Goal: Information Seeking & Learning: Learn about a topic

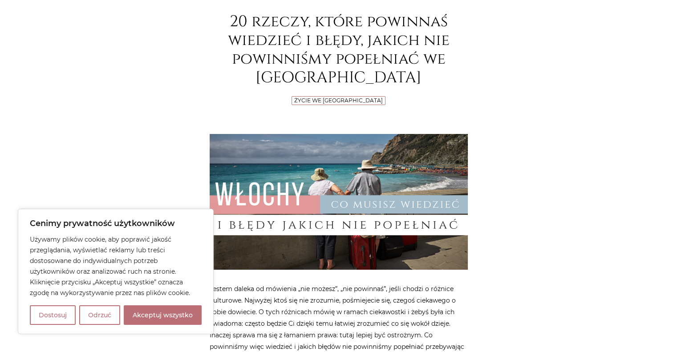
scroll to position [134, 0]
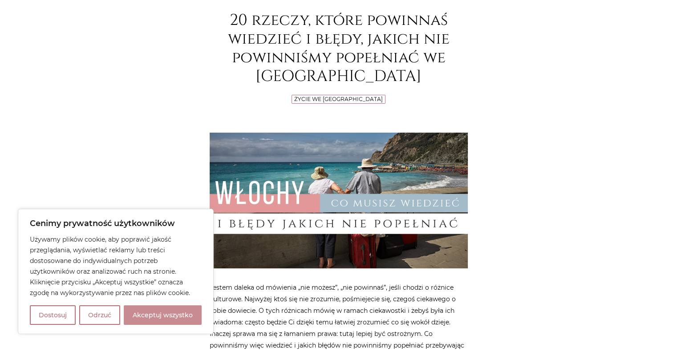
click at [157, 314] on button "Akceptuj wszystko" at bounding box center [163, 315] width 78 height 20
checkbox input "true"
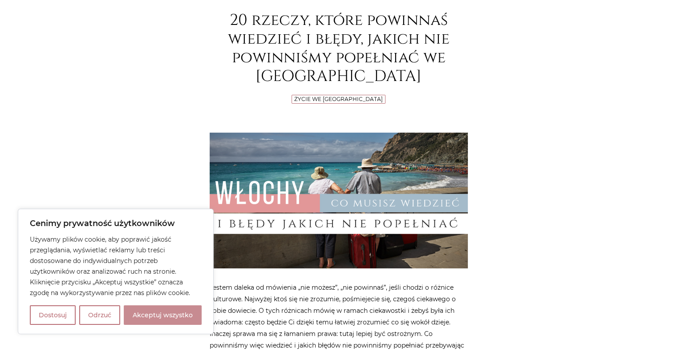
checkbox input "true"
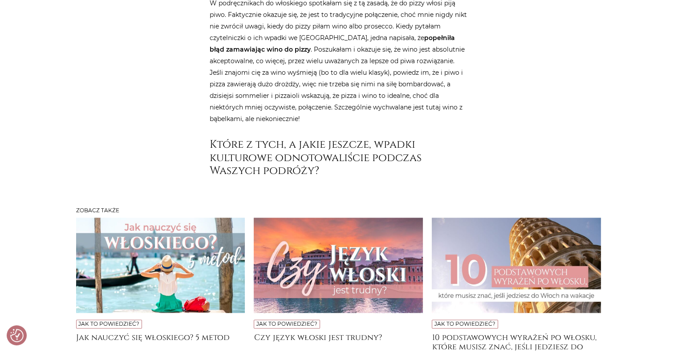
scroll to position [4362, 0]
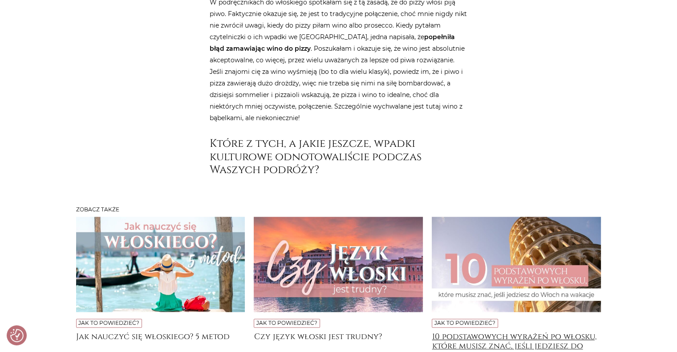
click at [484, 332] on h4 "10 podstawowych wyrażeń po włosku, które musisz znać, jeśli jedziesz do [GEOGRA…" at bounding box center [516, 341] width 169 height 18
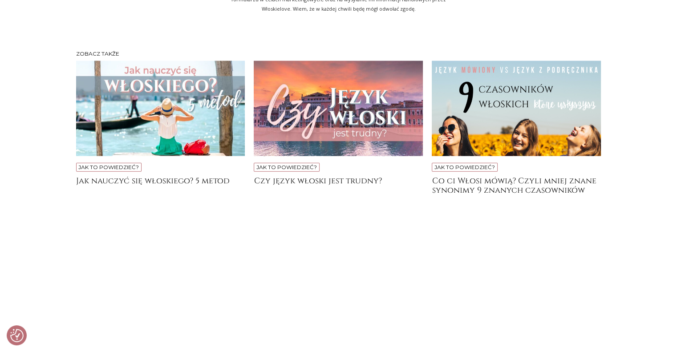
scroll to position [1958, 0]
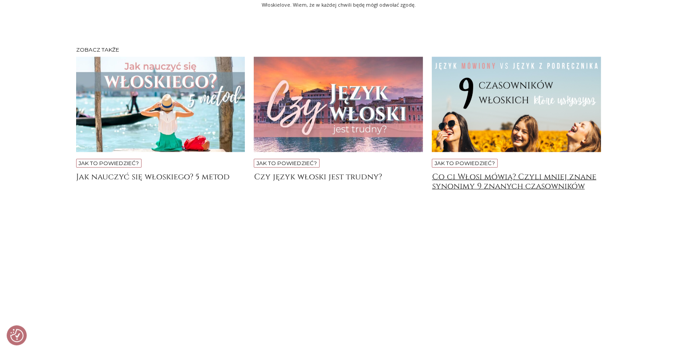
click at [479, 172] on h4 "Co ci Włosi mówią? Czyli mniej znane synonimy 9 znanych czasowników" at bounding box center [516, 181] width 169 height 18
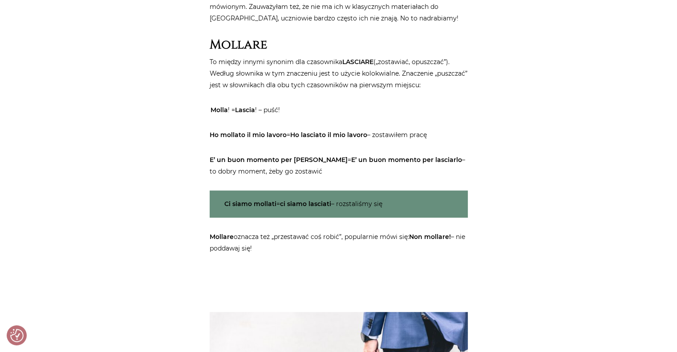
scroll to position [445, 0]
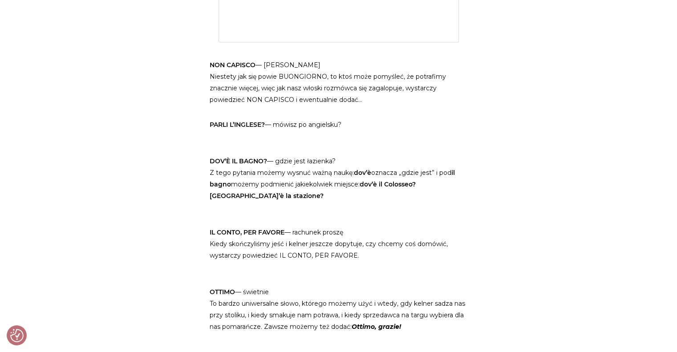
scroll to position [1335, 0]
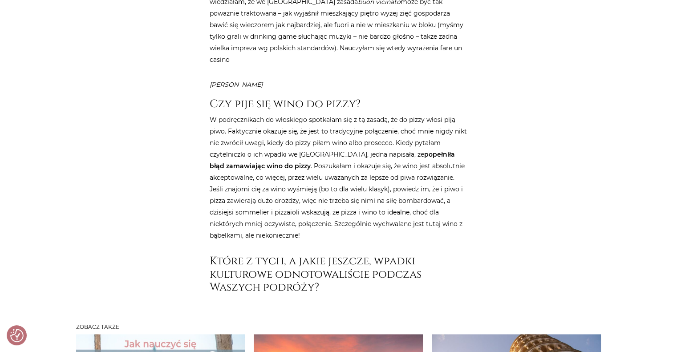
scroll to position [4225, 0]
